Goal: Task Accomplishment & Management: Manage account settings

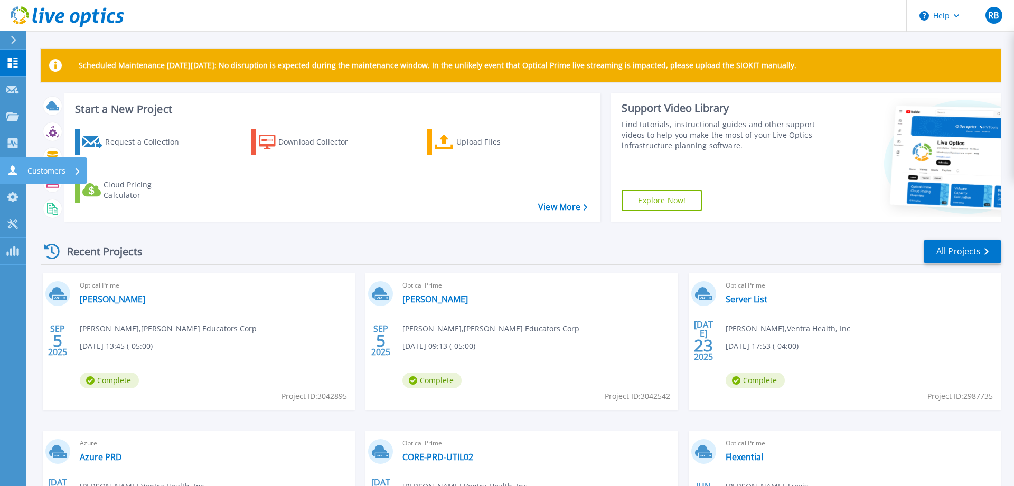
click at [46, 171] on p "Customers" at bounding box center [46, 170] width 38 height 27
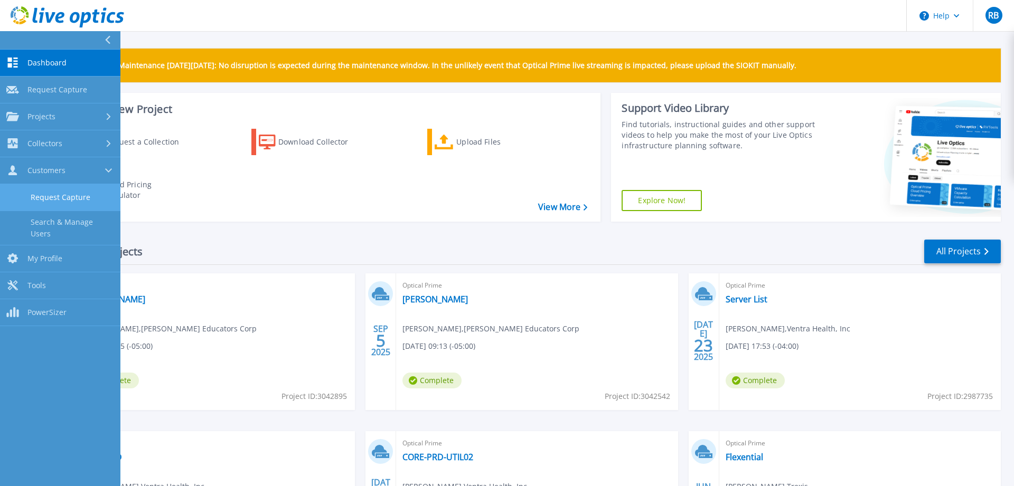
click at [70, 200] on link "Request Capture" at bounding box center [60, 197] width 120 height 27
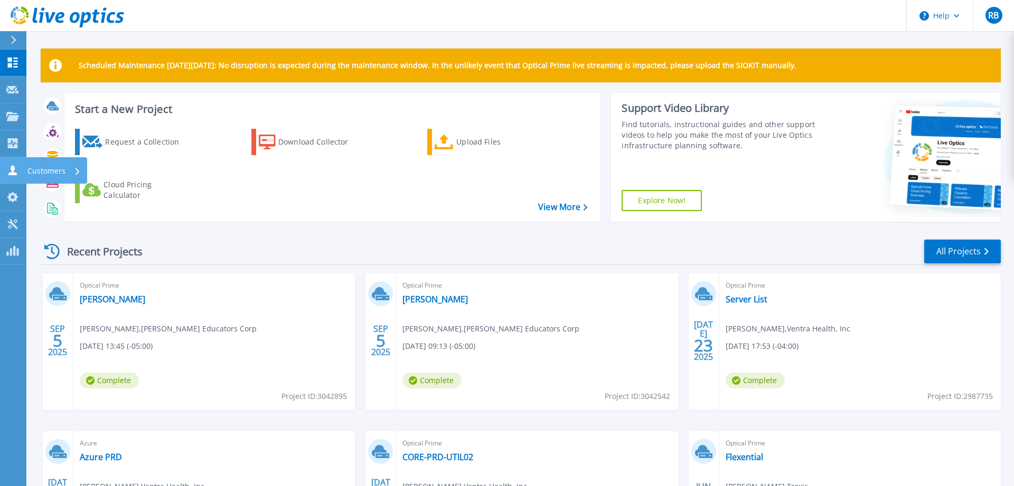
click at [42, 169] on p "Customers" at bounding box center [46, 170] width 38 height 27
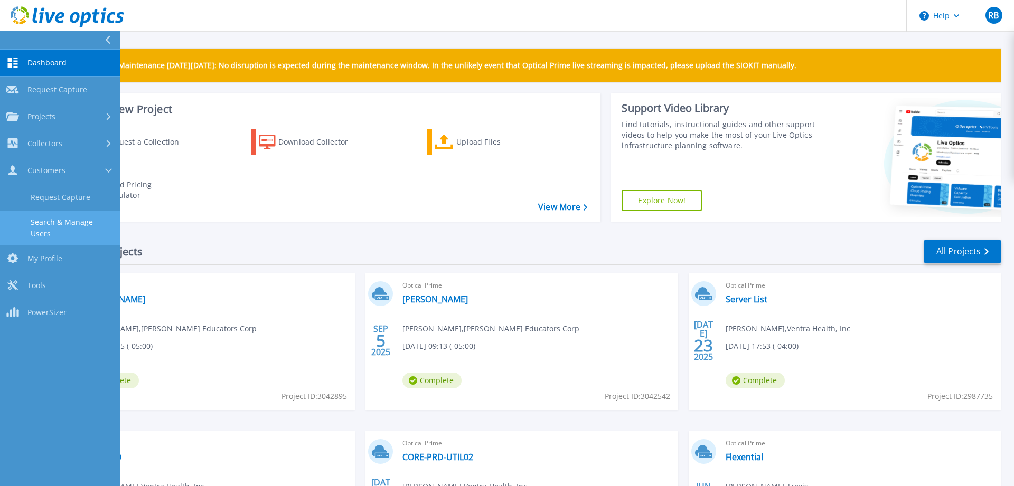
click at [44, 223] on link "Search & Manage Users" at bounding box center [60, 228] width 120 height 34
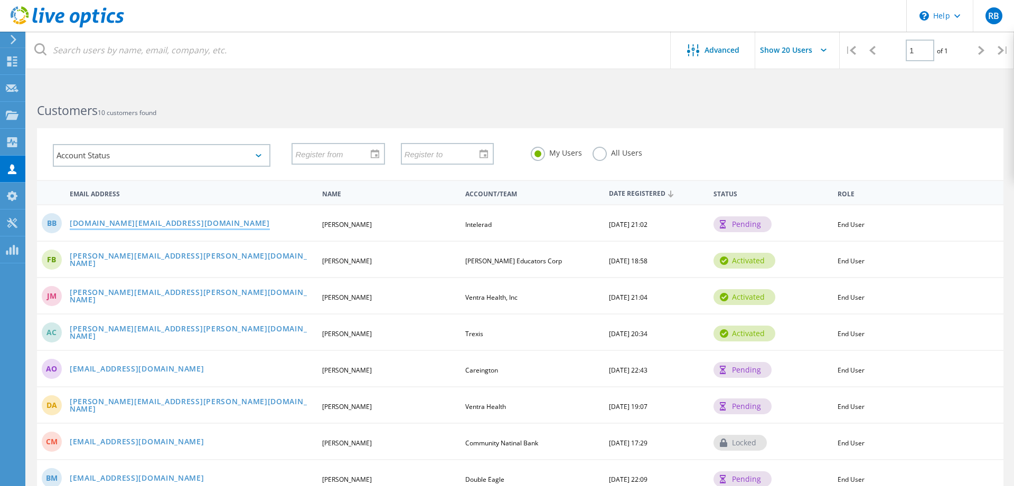
click at [119, 224] on link "[DOMAIN_NAME][EMAIL_ADDRESS][DOMAIN_NAME]" at bounding box center [170, 224] width 200 height 9
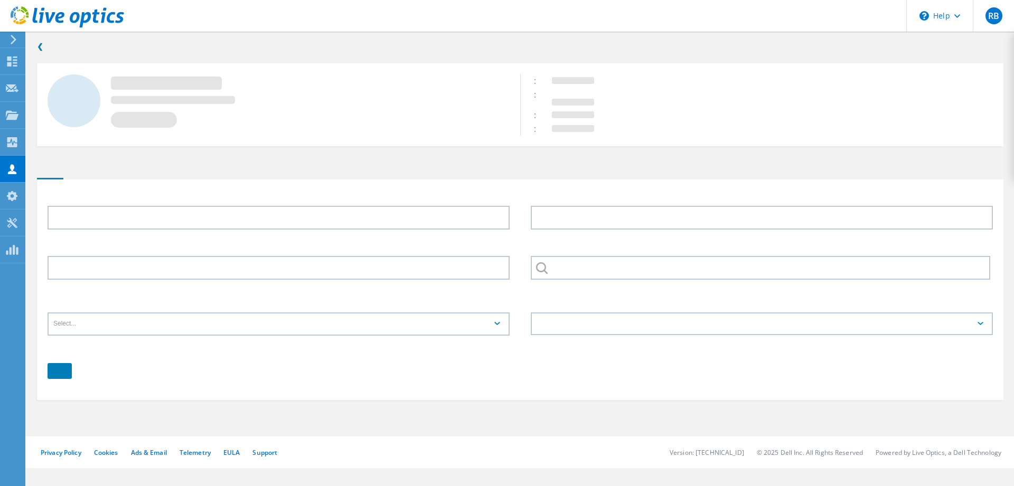
type input "[PERSON_NAME]"
type input "Black"
type input "Intelerad"
type input "English"
